Goal: Complete application form

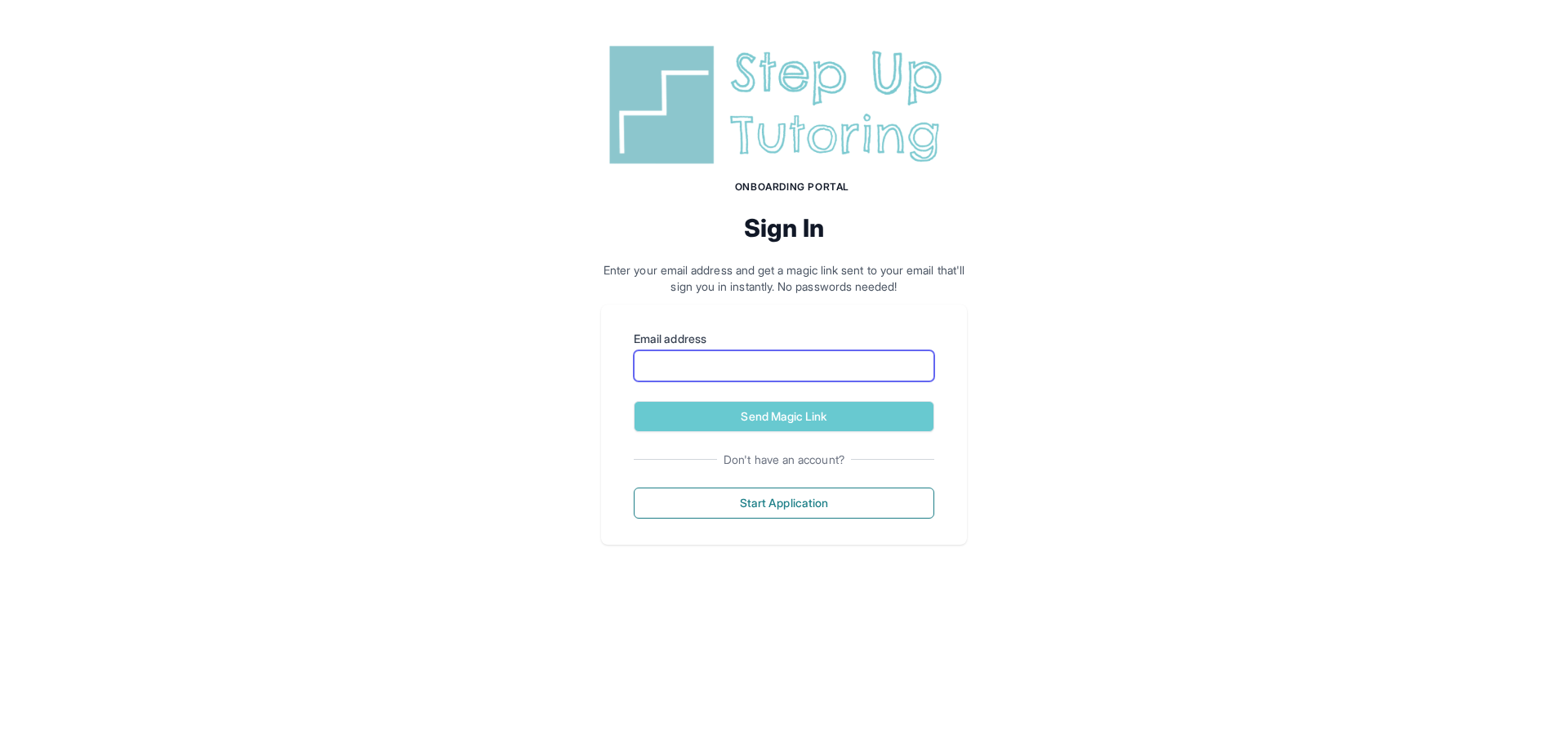
click at [747, 377] on input "Email address" at bounding box center [784, 365] width 301 height 31
type input "**********"
click at [634, 401] on button "Send Magic Link" at bounding box center [784, 416] width 301 height 31
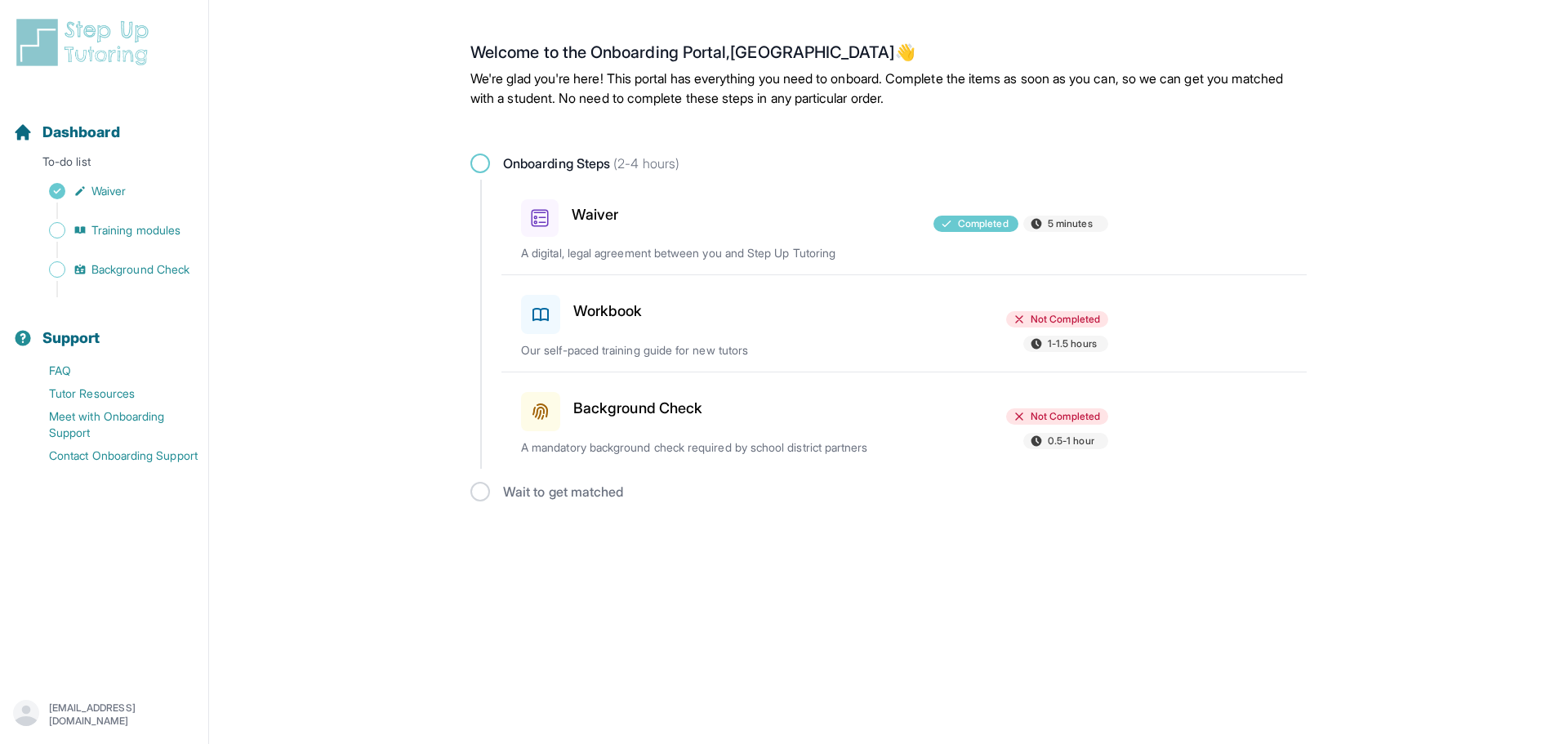
click at [1031, 318] on span "Not Completed" at bounding box center [1065, 319] width 69 height 13
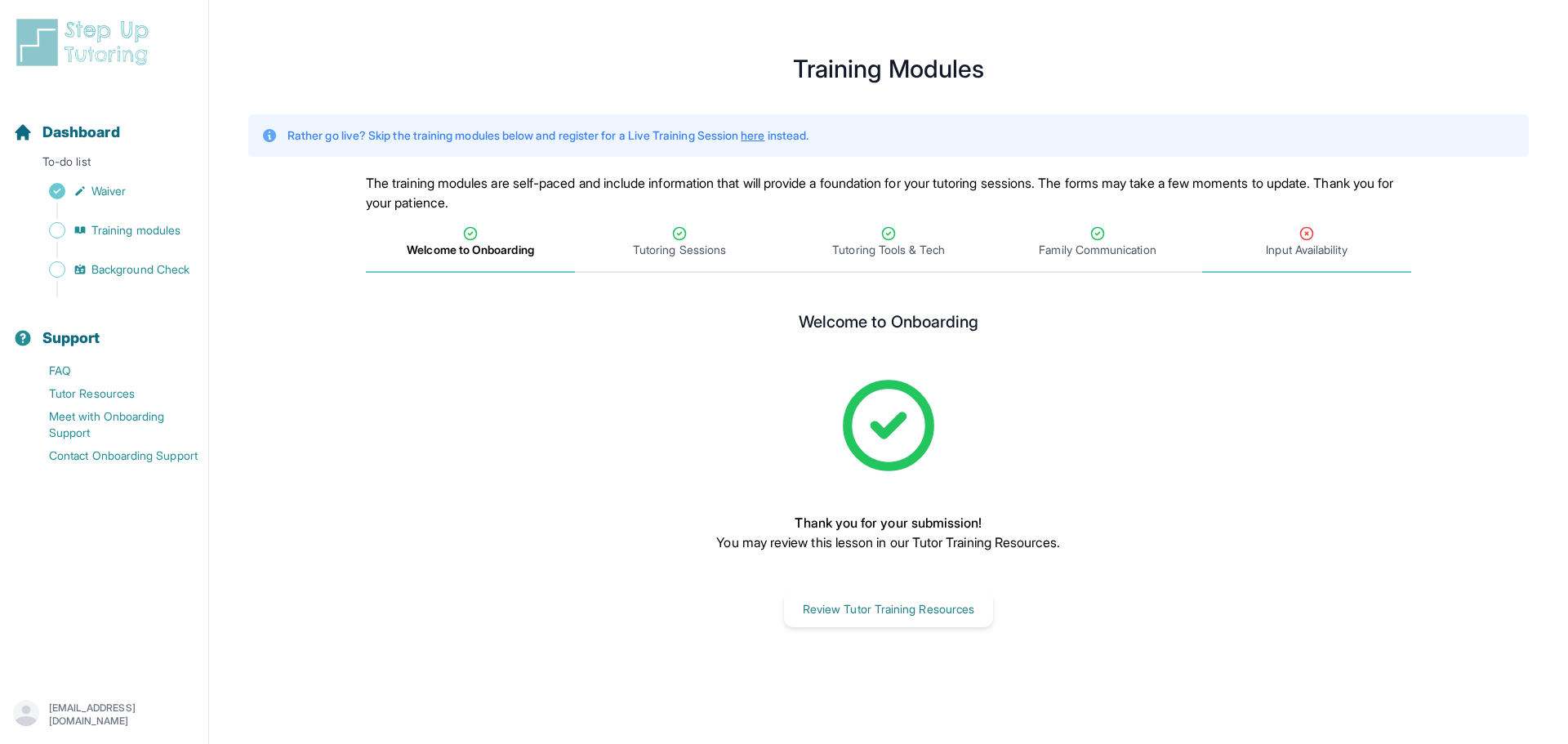
click at [1296, 255] on span "Input Availability" at bounding box center [1306, 250] width 81 height 16
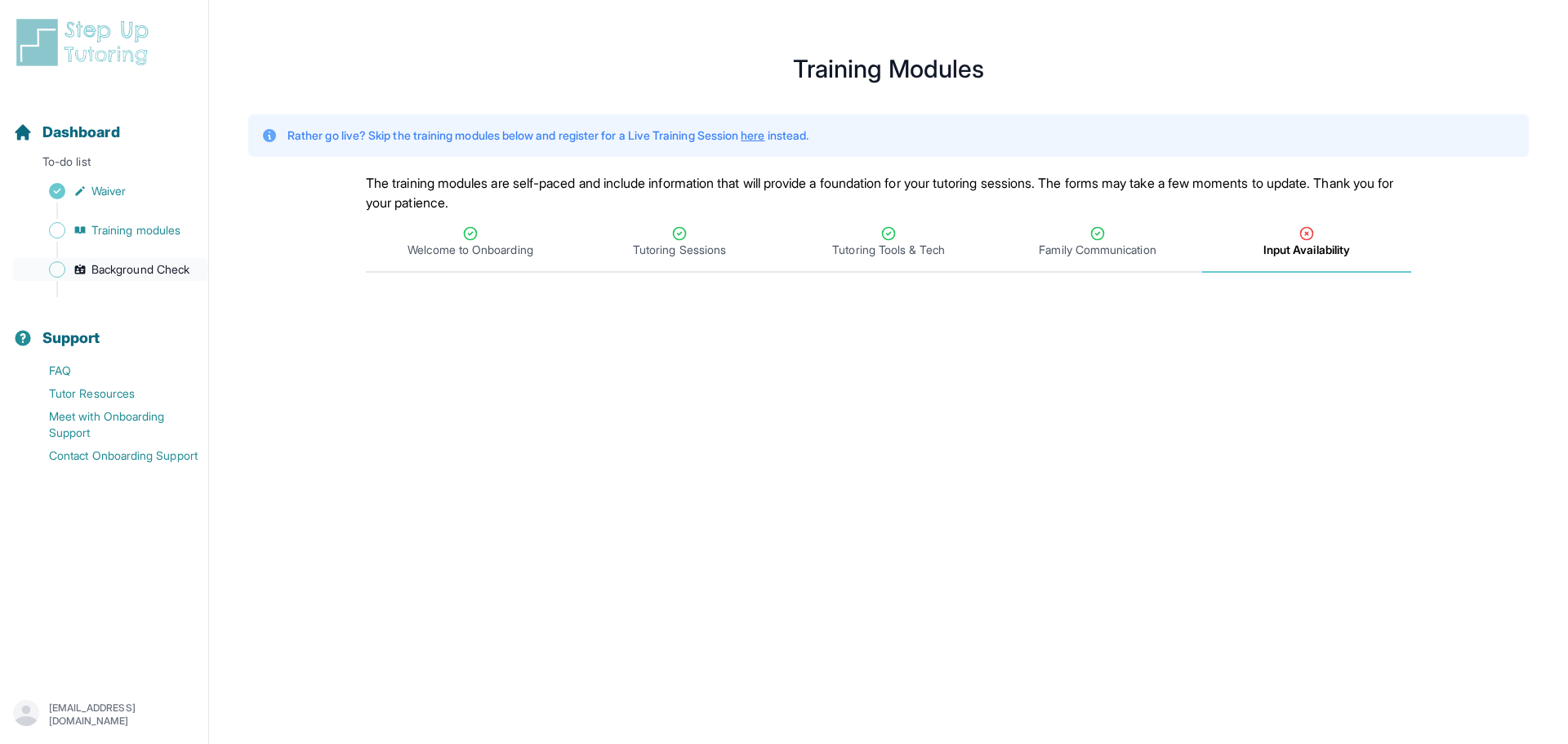
click at [98, 270] on span "Background Check" at bounding box center [140, 269] width 98 height 16
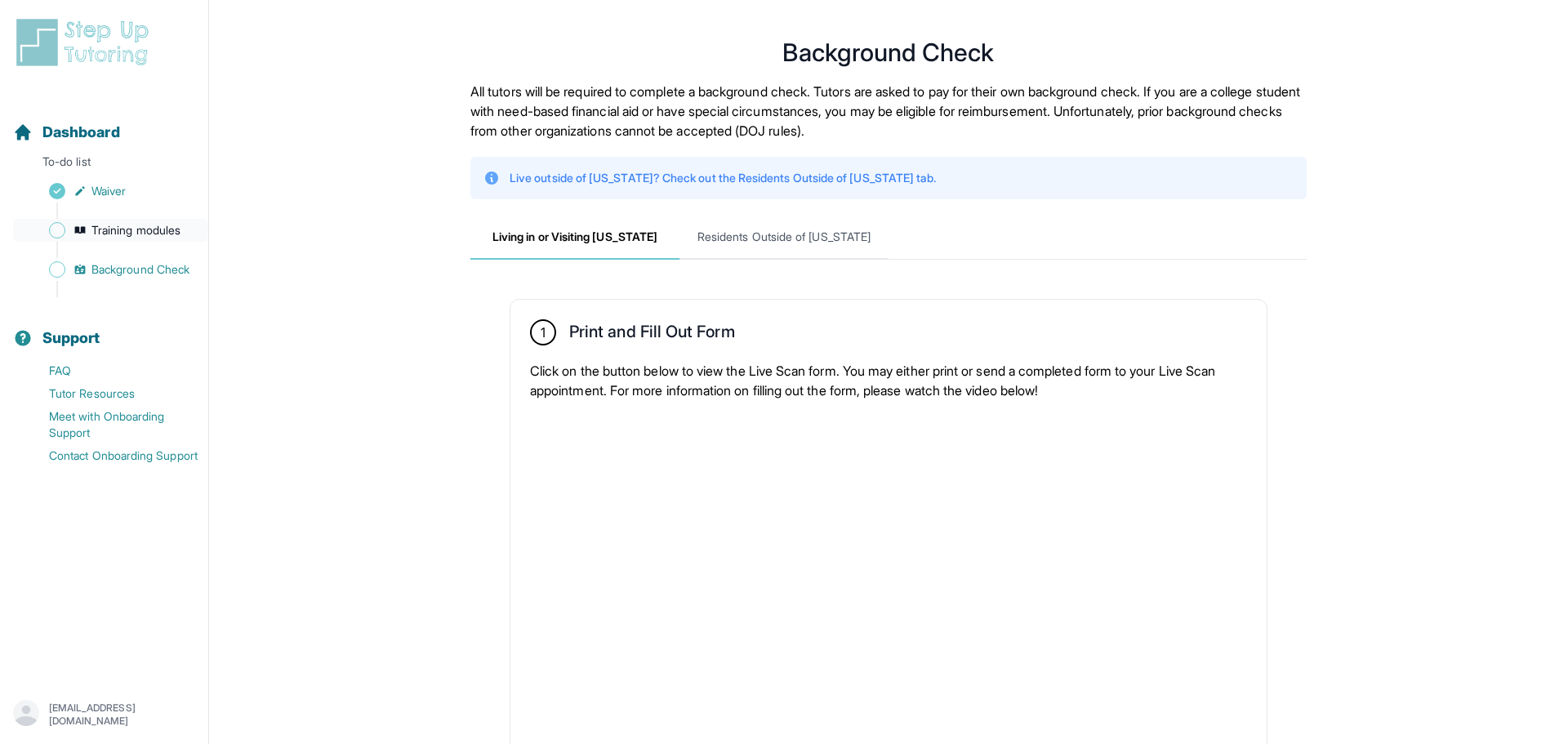
click at [121, 227] on span "Training modules" at bounding box center [135, 230] width 89 height 16
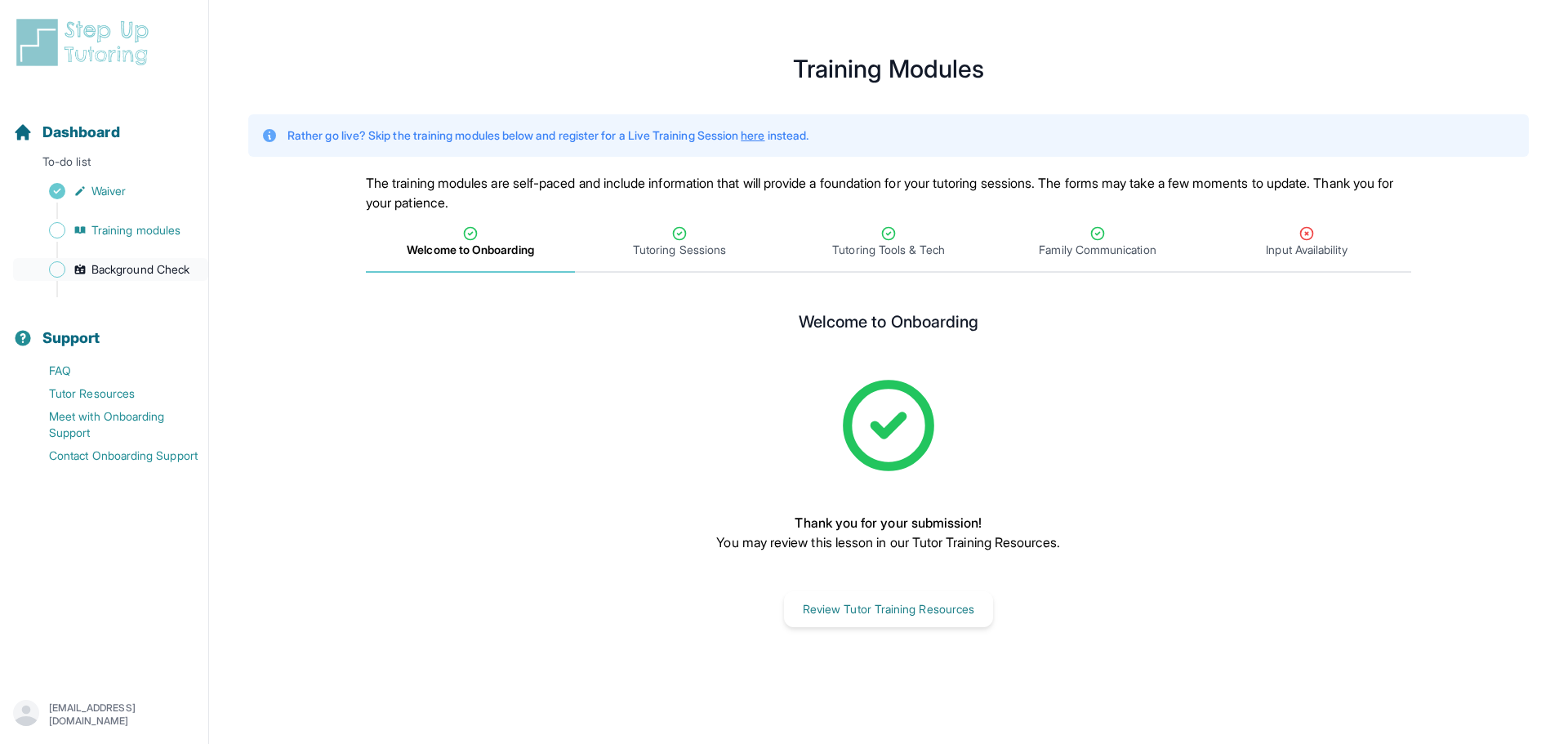
click at [129, 274] on span "Background Check" at bounding box center [140, 269] width 98 height 16
